Goal: Transaction & Acquisition: Purchase product/service

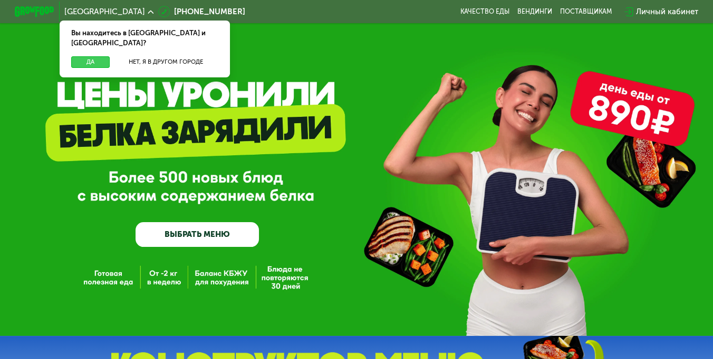
click at [83, 56] on button "Да" at bounding box center [90, 62] width 38 height 12
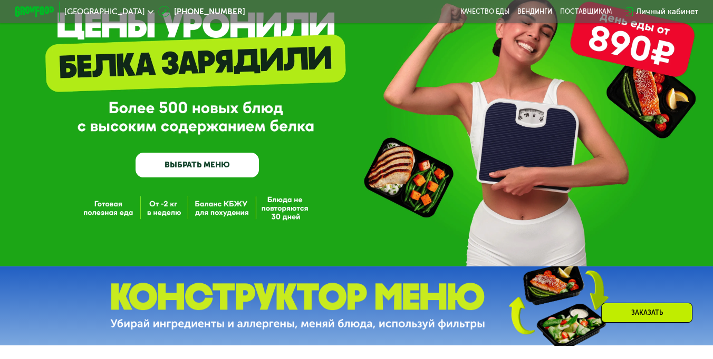
scroll to position [71, 0]
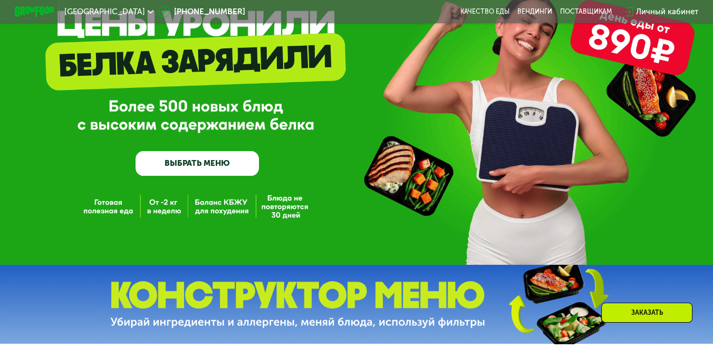
click at [240, 167] on link "ВЫБРАТЬ МЕНЮ" at bounding box center [196, 163] width 123 height 25
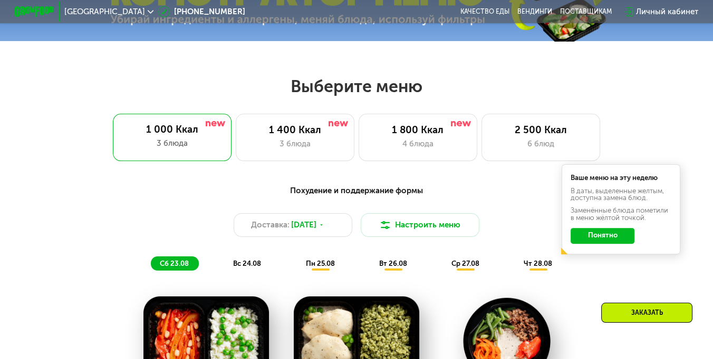
scroll to position [431, 0]
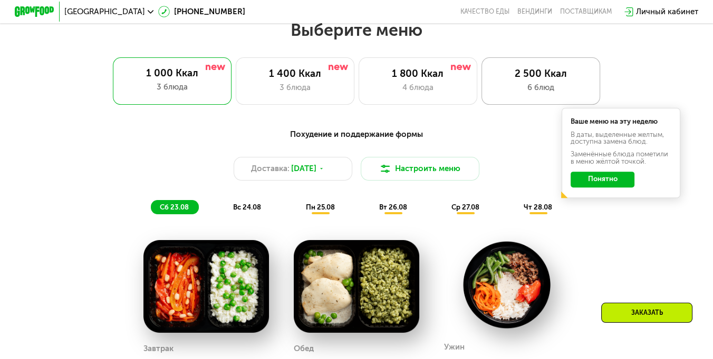
click at [524, 80] on div "2 500 Ккал" at bounding box center [540, 74] width 98 height 12
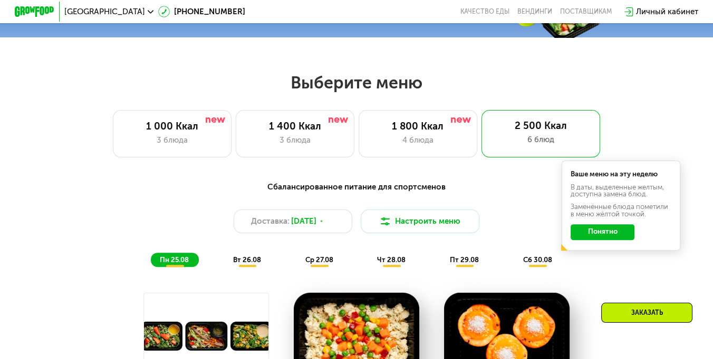
scroll to position [370, 0]
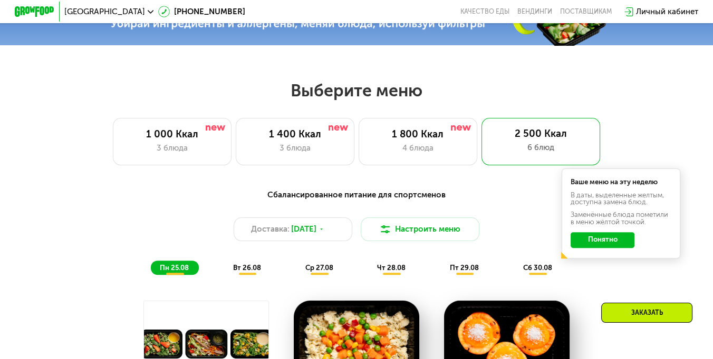
click at [603, 246] on button "Понятно" at bounding box center [602, 240] width 64 height 16
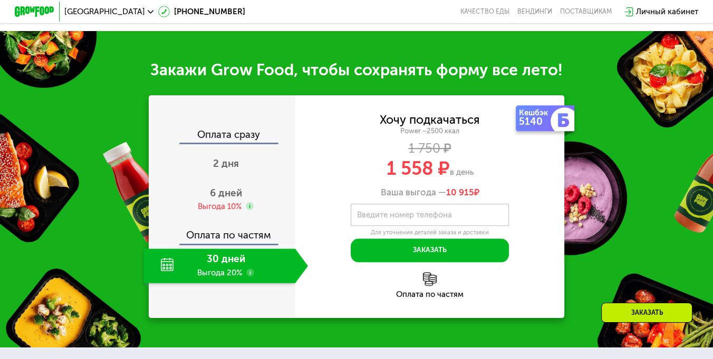
scroll to position [1206, 0]
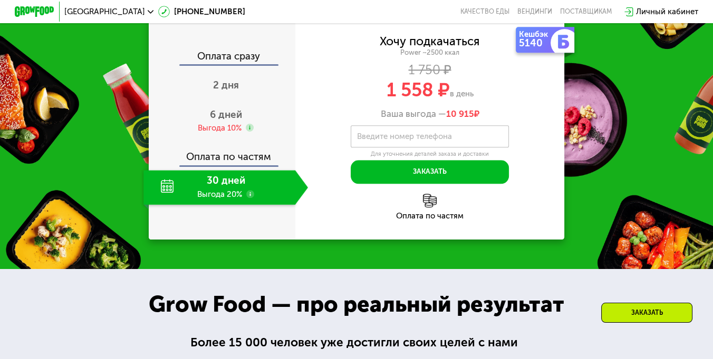
click at [201, 205] on div "30 дней Выгода 20%" at bounding box center [218, 187] width 151 height 35
click at [226, 205] on div "30 дней Выгода 20%" at bounding box center [218, 187] width 151 height 35
click at [222, 139] on div "6 дней Выгода 10%" at bounding box center [225, 121] width 164 height 35
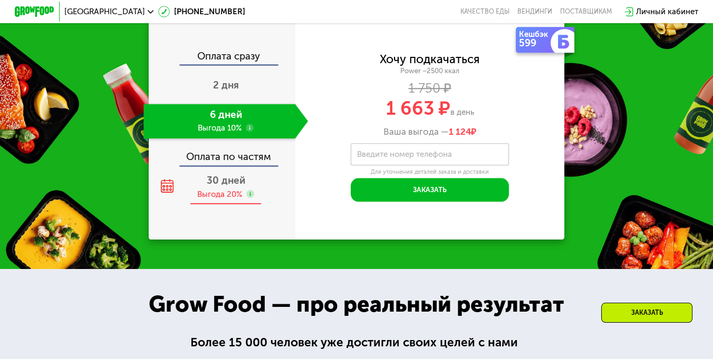
click at [216, 187] on span "30 дней" at bounding box center [226, 180] width 38 height 12
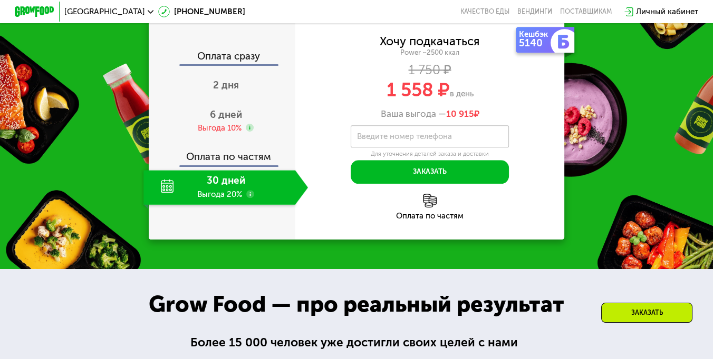
click at [277, 240] on div "Оплата сразу 2 дня 6 дней Выгода 10% Оплата по частям 30 дней Выгода 20%" at bounding box center [222, 128] width 147 height 223
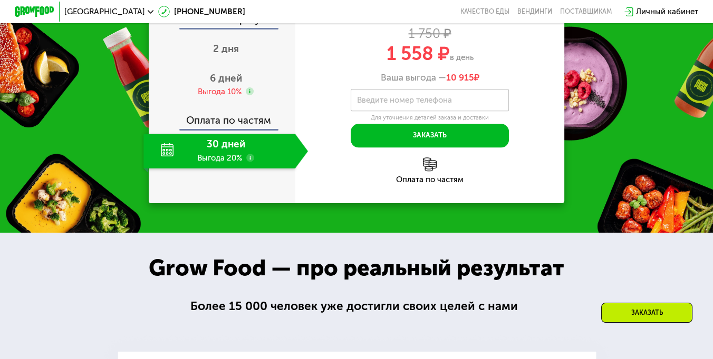
scroll to position [1242, 0]
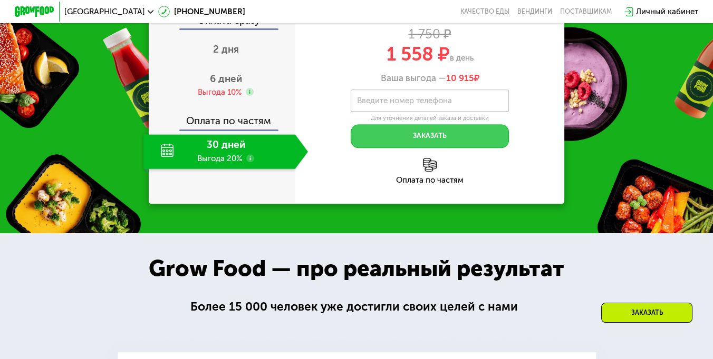
click at [432, 148] on button "Заказать" at bounding box center [429, 136] width 158 height 24
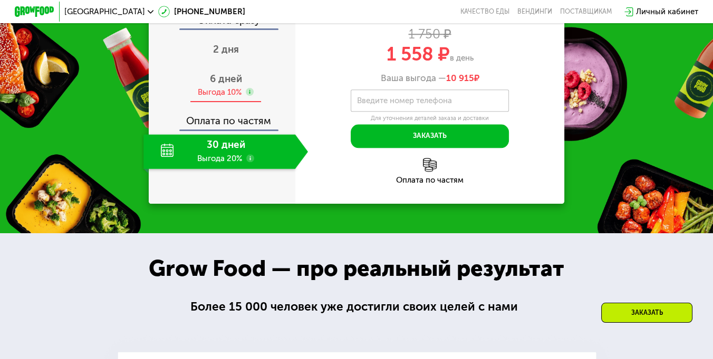
click at [216, 85] on span "6 дней" at bounding box center [226, 79] width 32 height 12
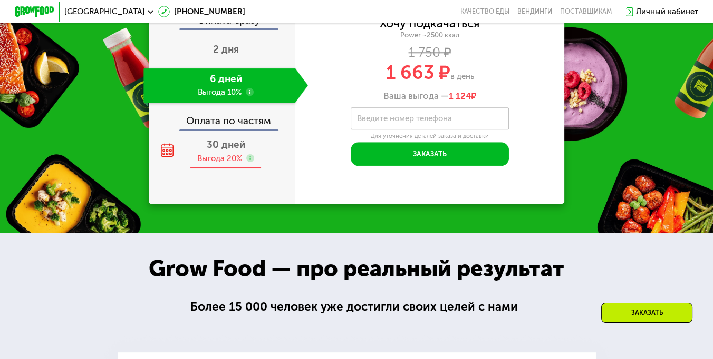
click at [216, 164] on div "Выгода 20%" at bounding box center [219, 158] width 45 height 11
